Goal: Find contact information: Find contact information

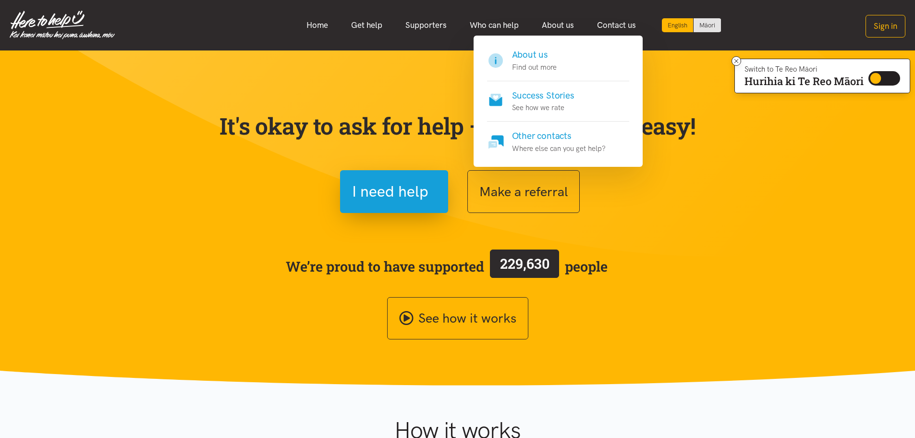
click at [537, 50] on h4 "About us" at bounding box center [534, 54] width 45 height 13
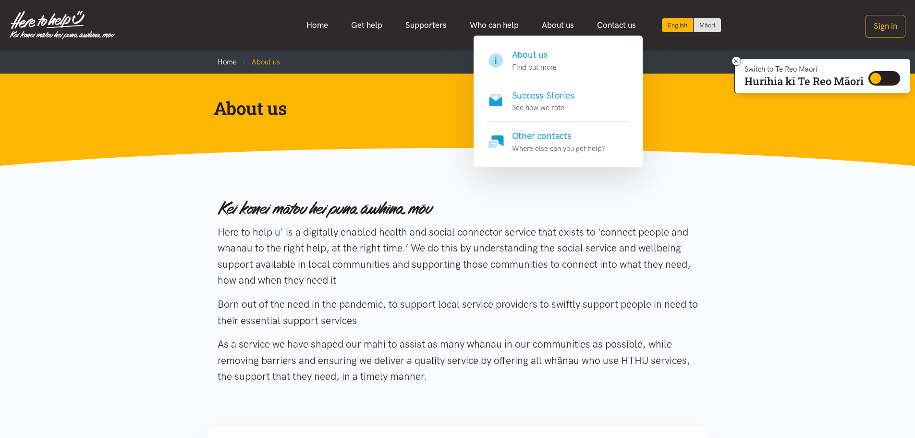
click at [561, 133] on h4 "Other contacts" at bounding box center [559, 135] width 94 height 13
